Goal: Download file/media

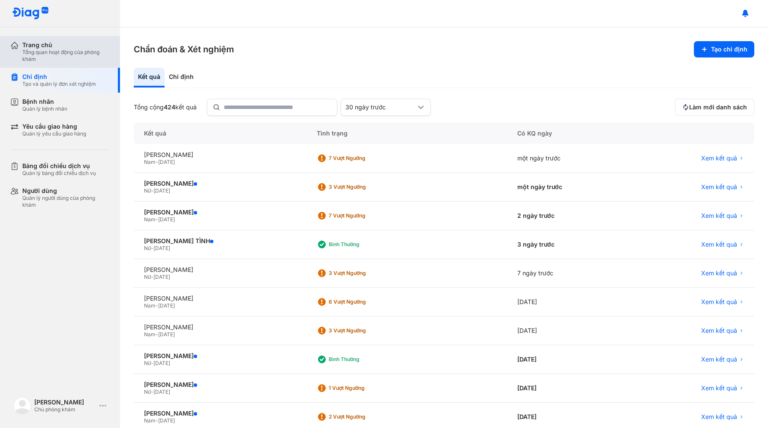
click at [68, 52] on div "Tổng quan hoạt động của phòng khám" at bounding box center [65, 56] width 87 height 14
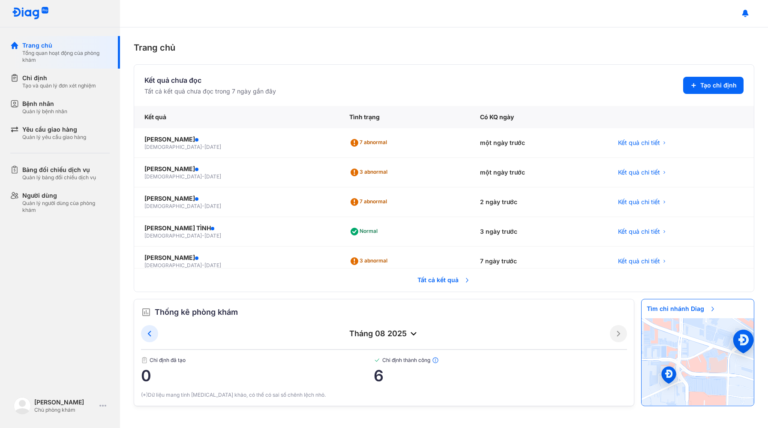
click at [442, 280] on span "Tất cả kết quả" at bounding box center [443, 279] width 63 height 19
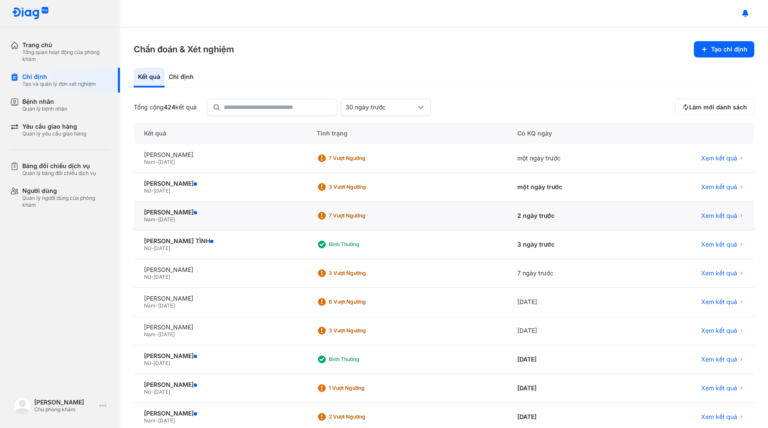
click at [707, 219] on div "Xem kết quả" at bounding box center [693, 215] width 122 height 29
click at [708, 217] on span "Xem kết quả" at bounding box center [719, 216] width 36 height 8
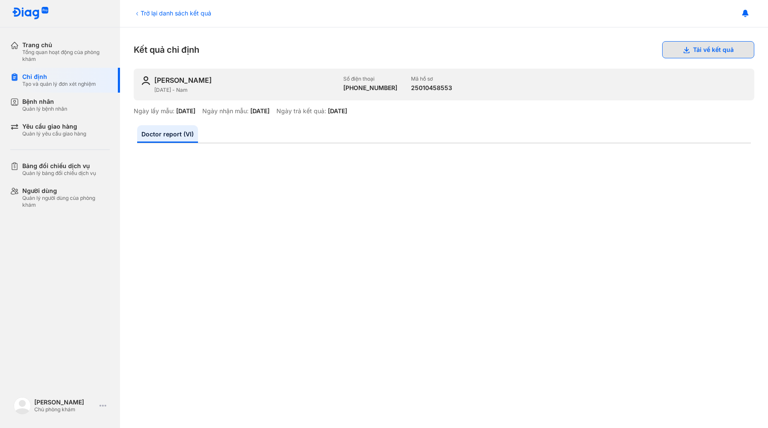
click at [682, 53] on button "Tải về kết quả" at bounding box center [708, 49] width 92 height 17
